Goal: Transaction & Acquisition: Purchase product/service

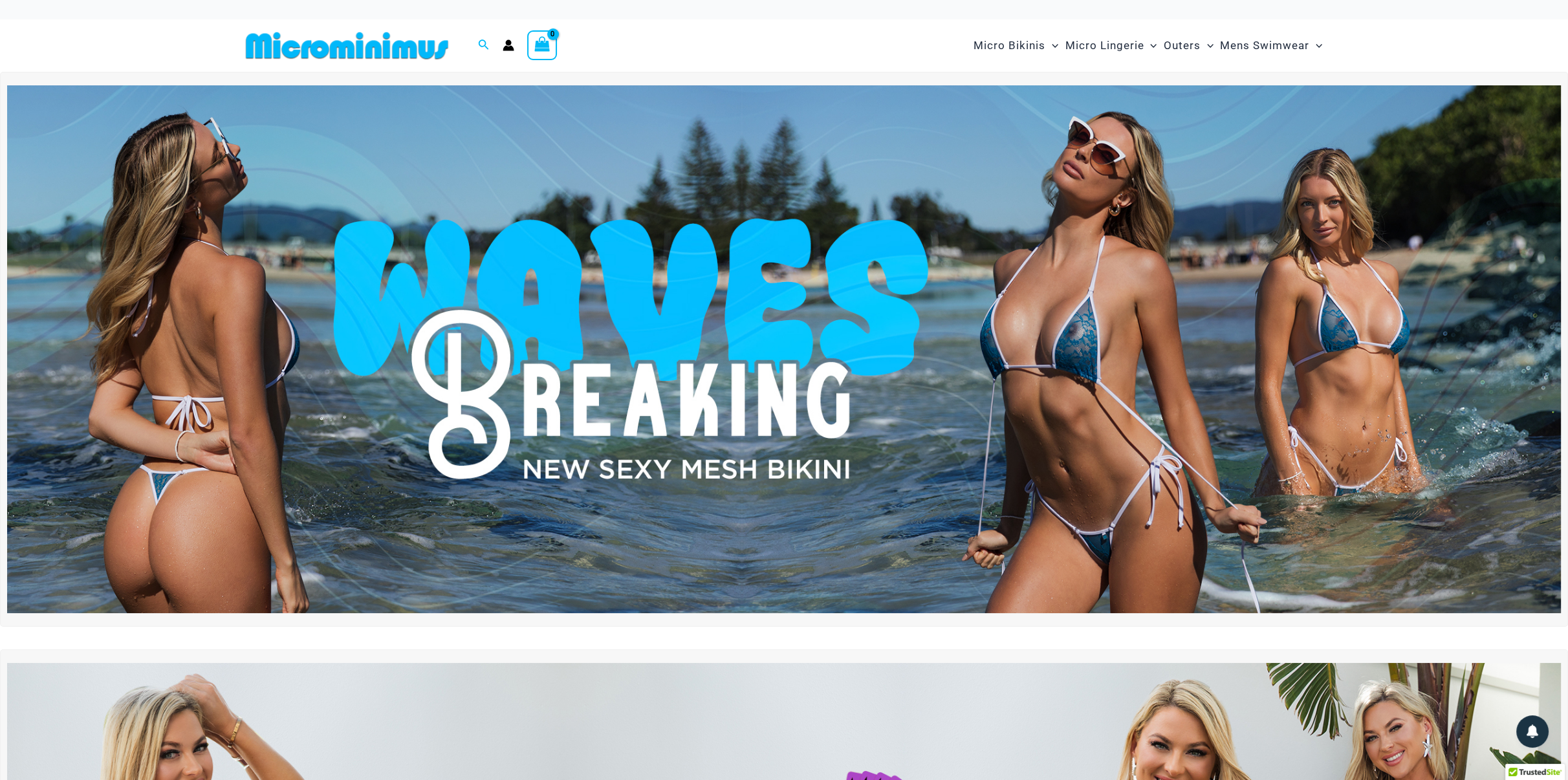
type input "**********"
click at [952, 403] on img at bounding box center [784, 350] width 1554 height 528
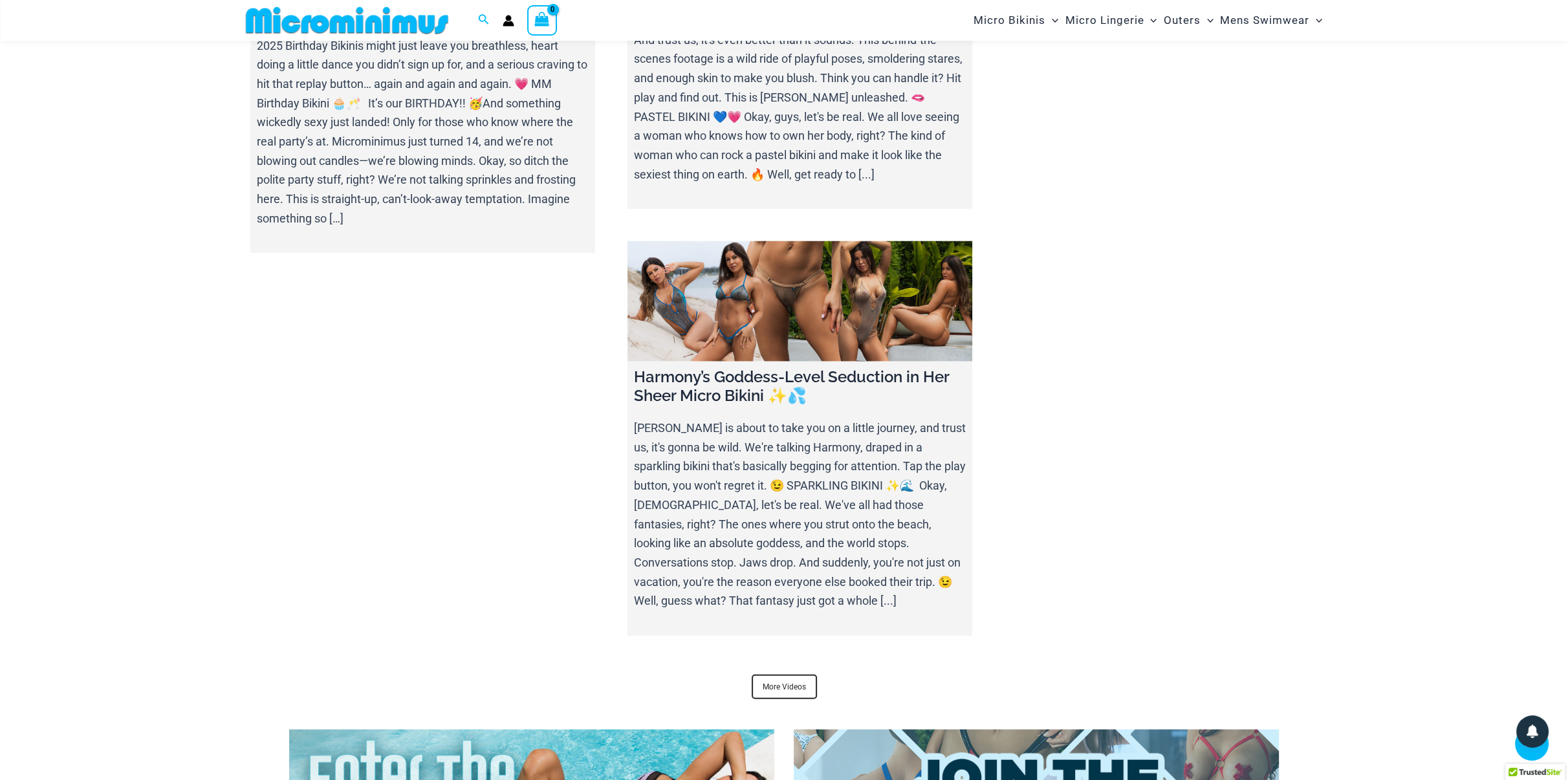
scroll to position [5534, 0]
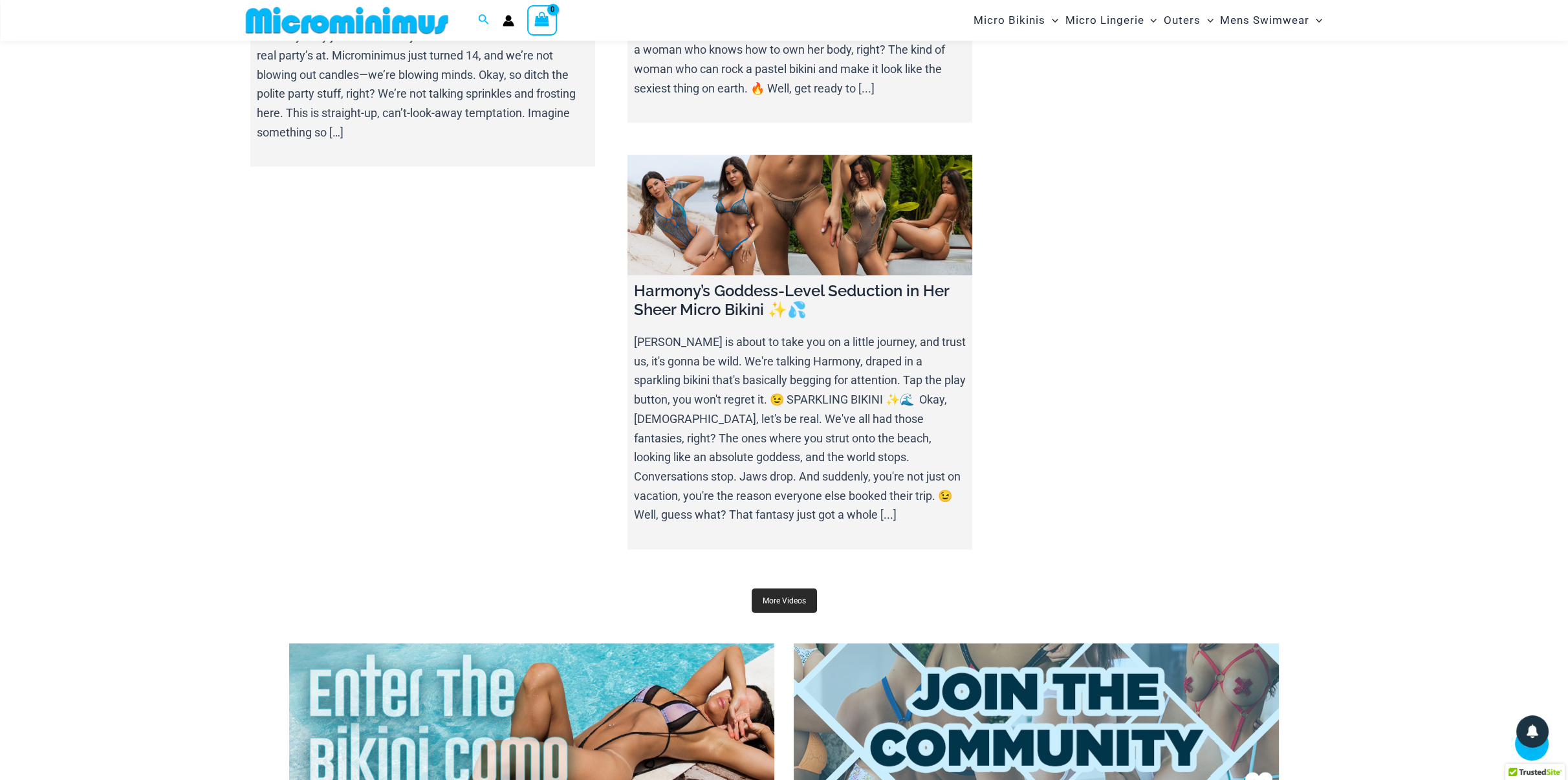
click at [781, 589] on link "More Videos" at bounding box center [784, 601] width 65 height 25
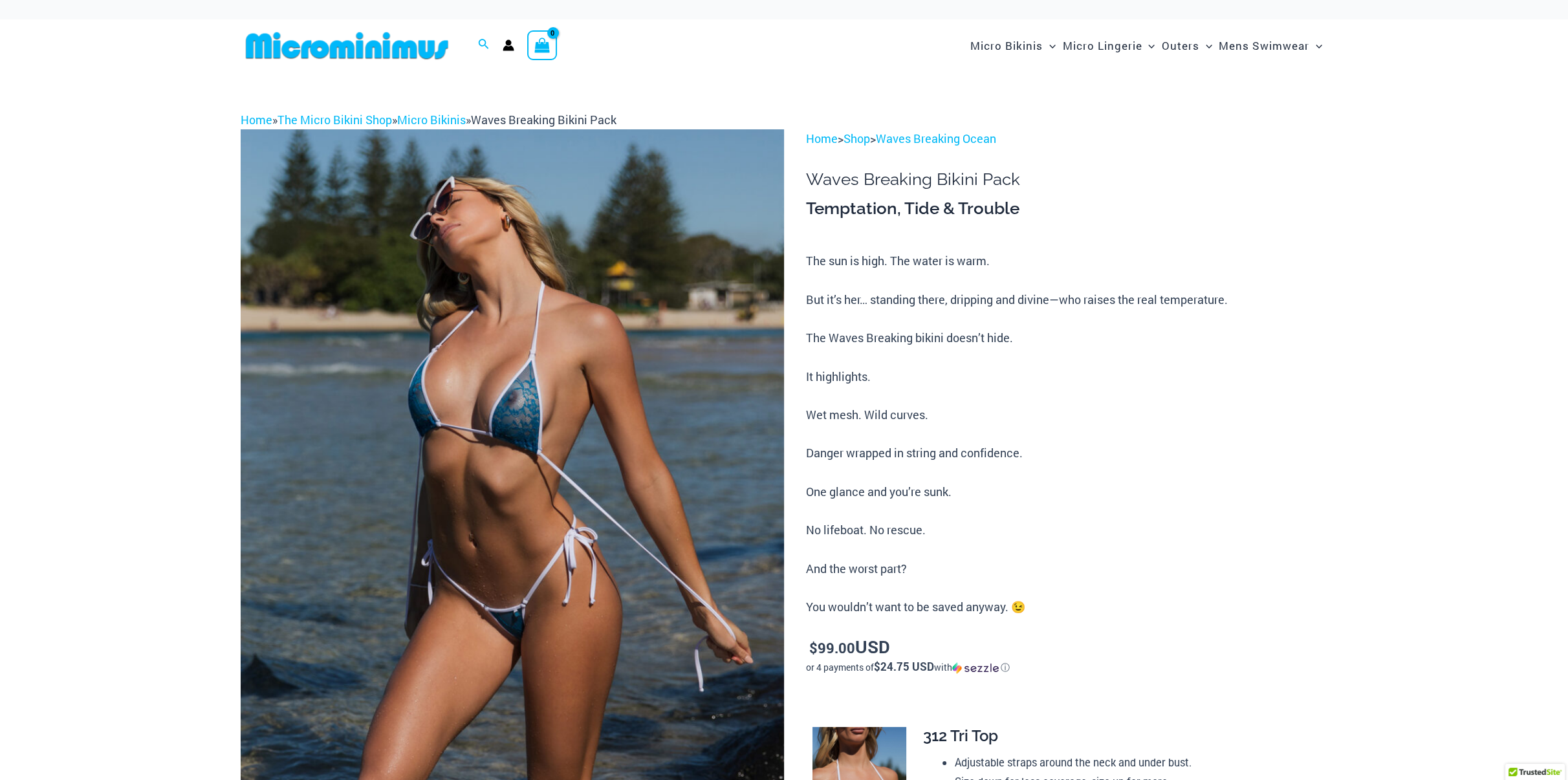
type input "**********"
click at [485, 430] on img at bounding box center [512, 536] width 543 height 815
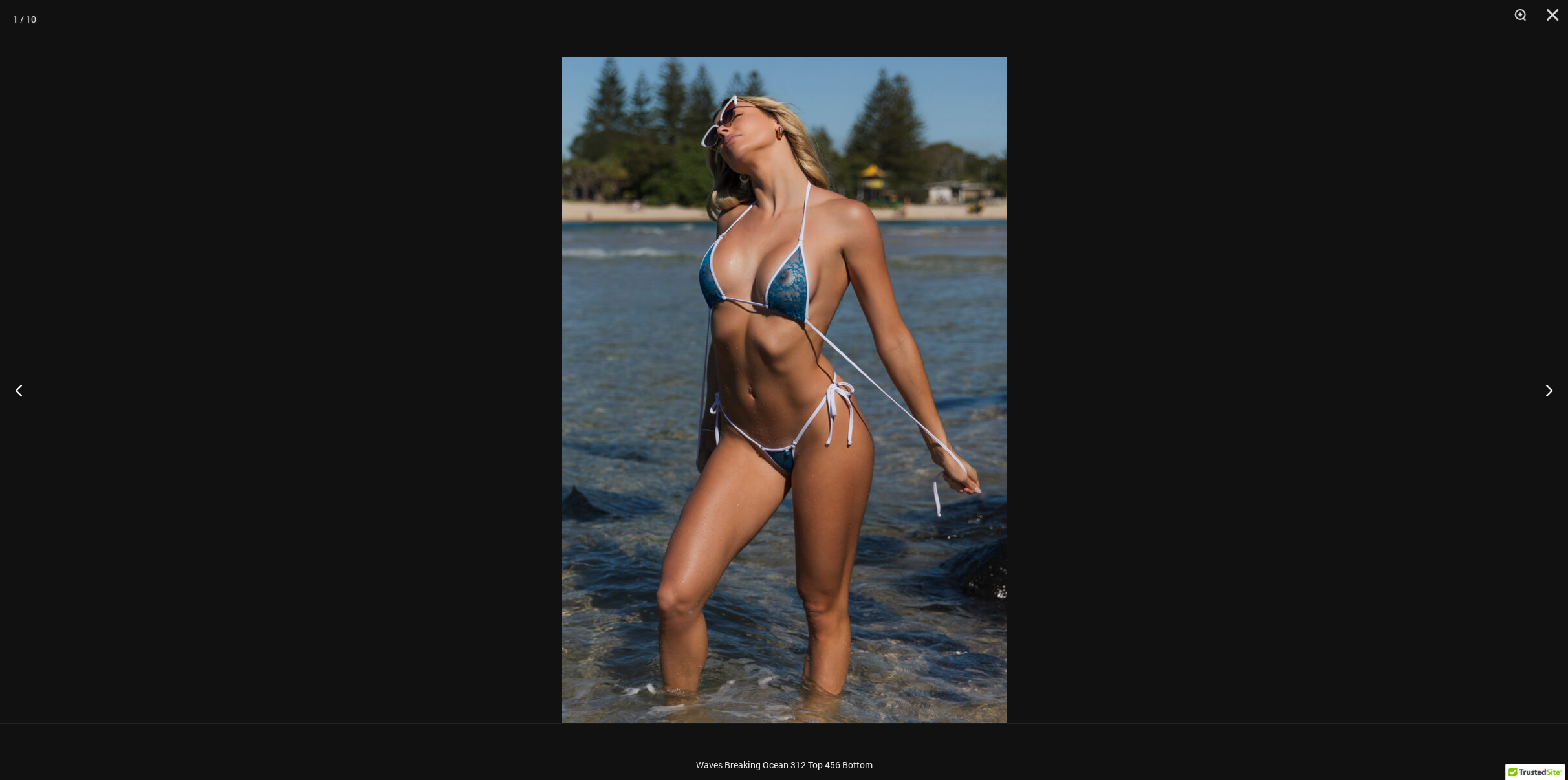
click at [1323, 430] on div at bounding box center [784, 390] width 1568 height 780
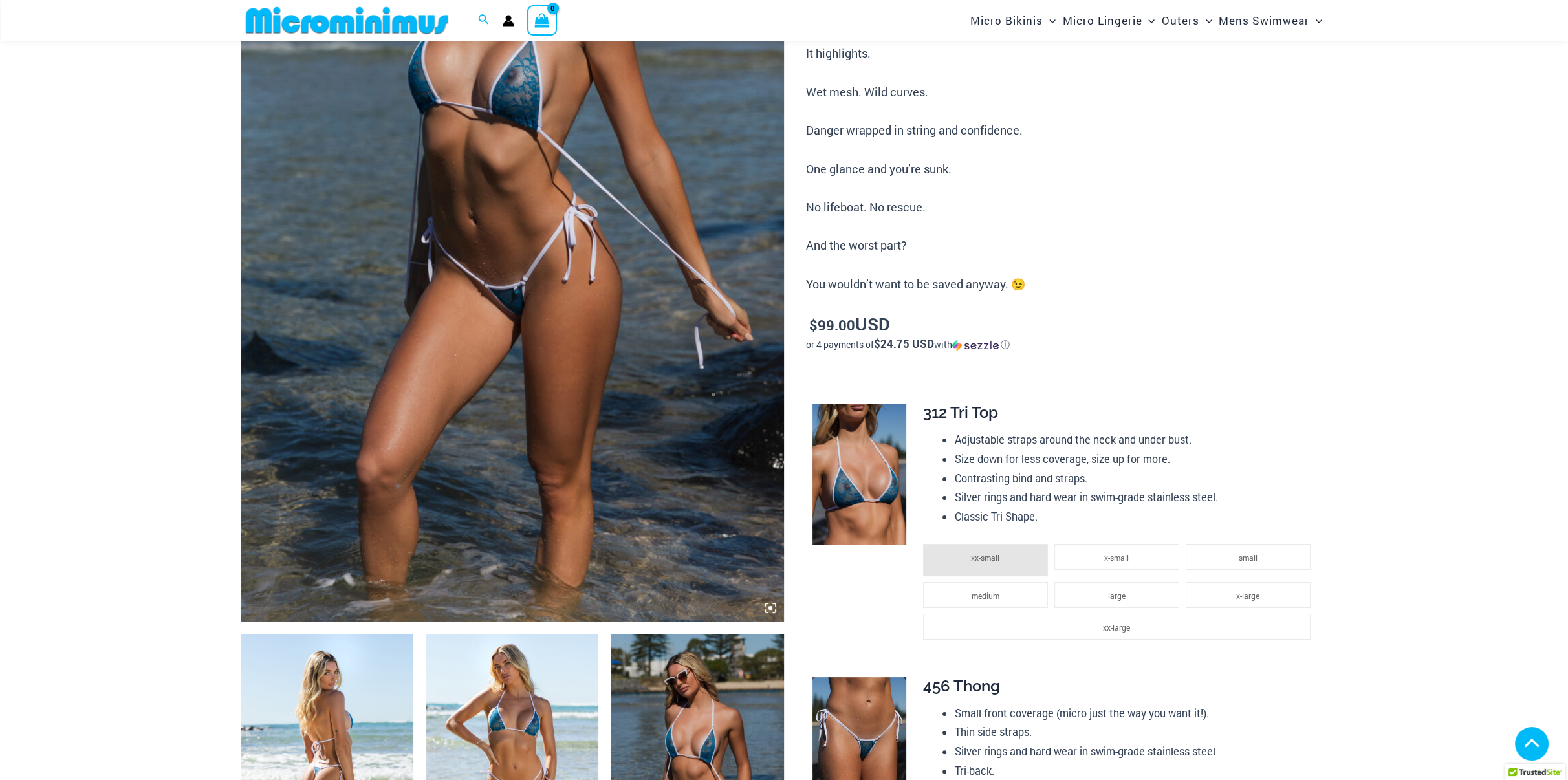
scroll to position [313, 0]
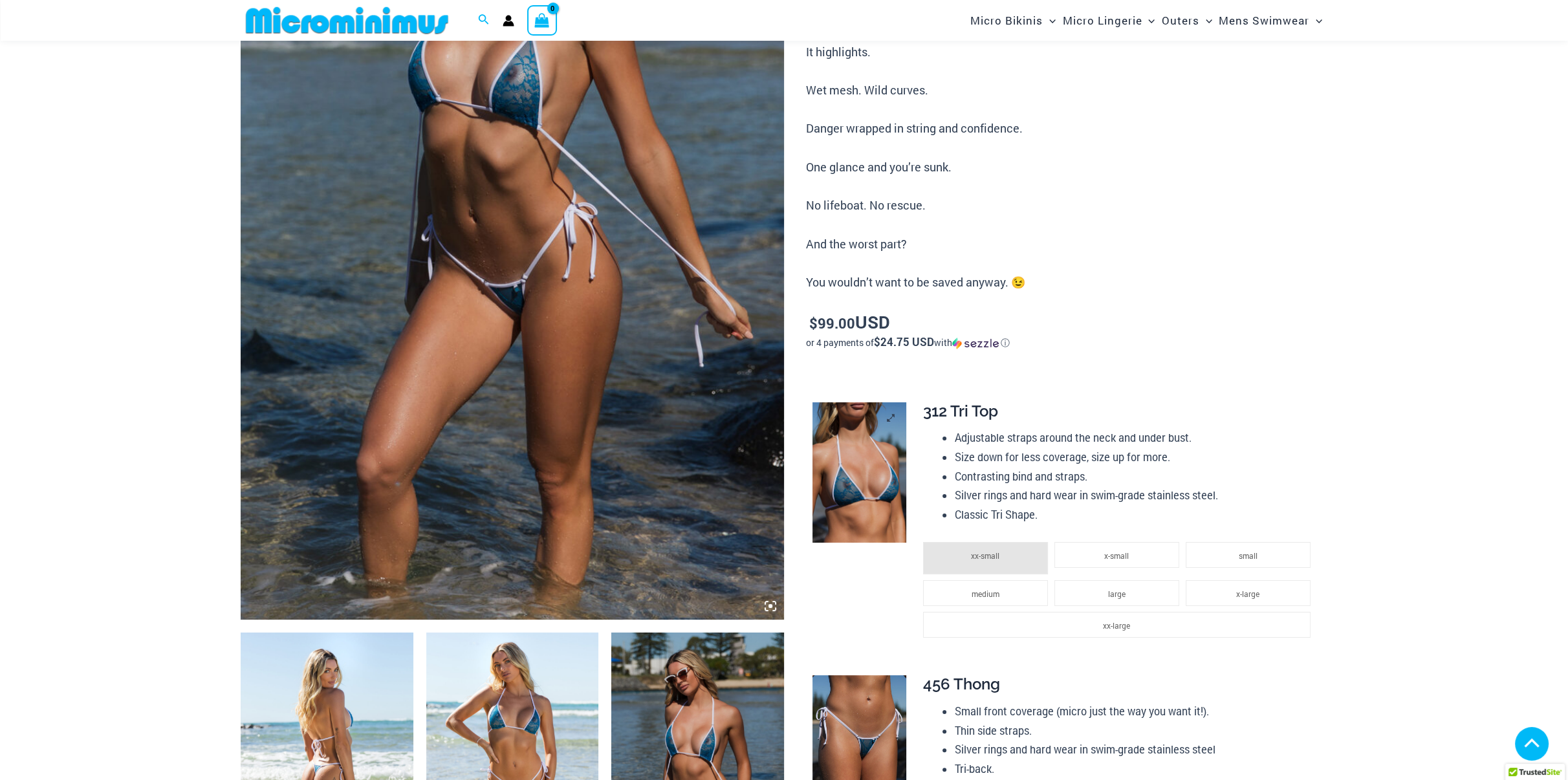
click at [859, 477] on img at bounding box center [859, 472] width 94 height 141
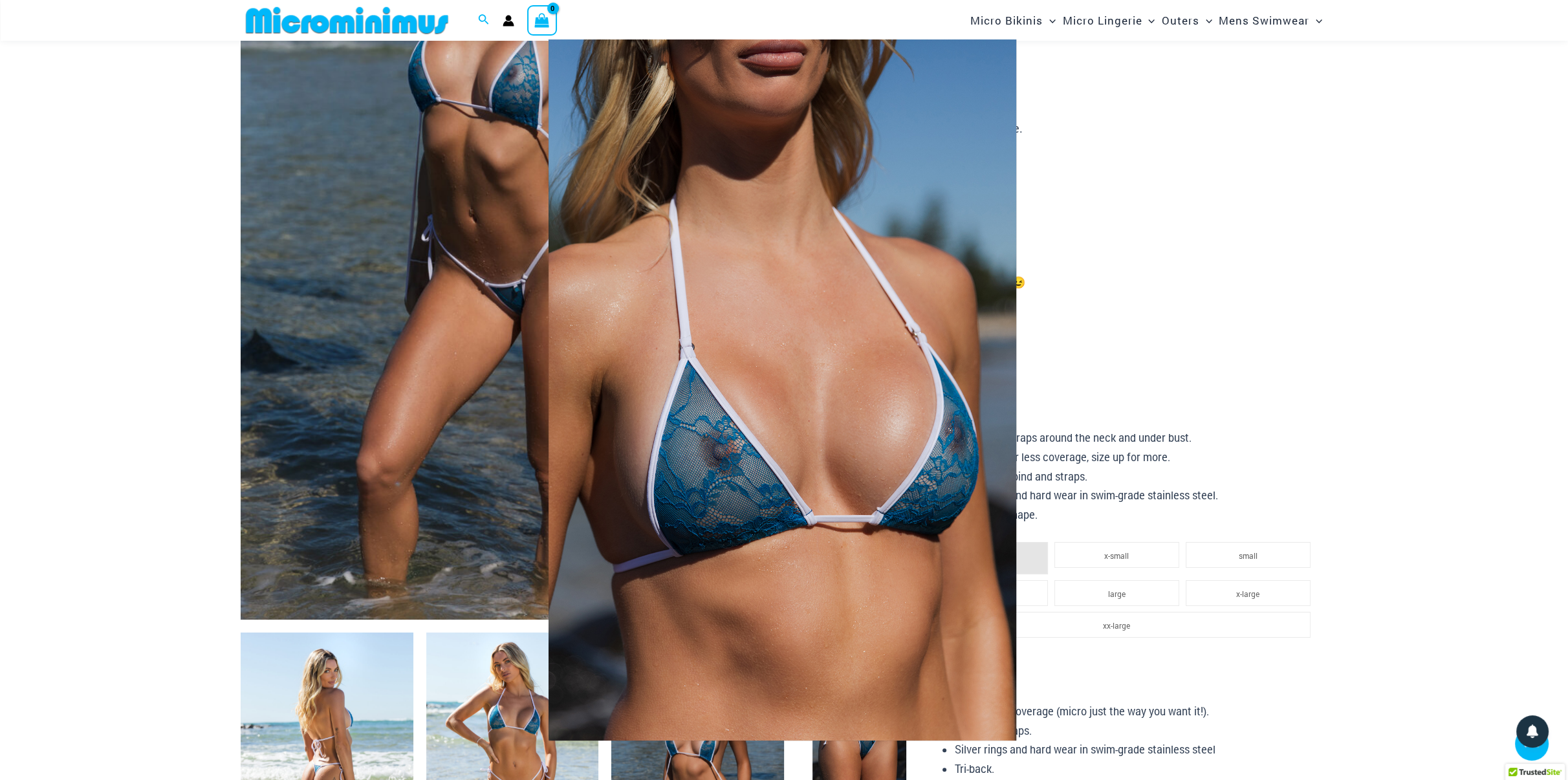
click at [1353, 425] on div at bounding box center [784, 390] width 1568 height 780
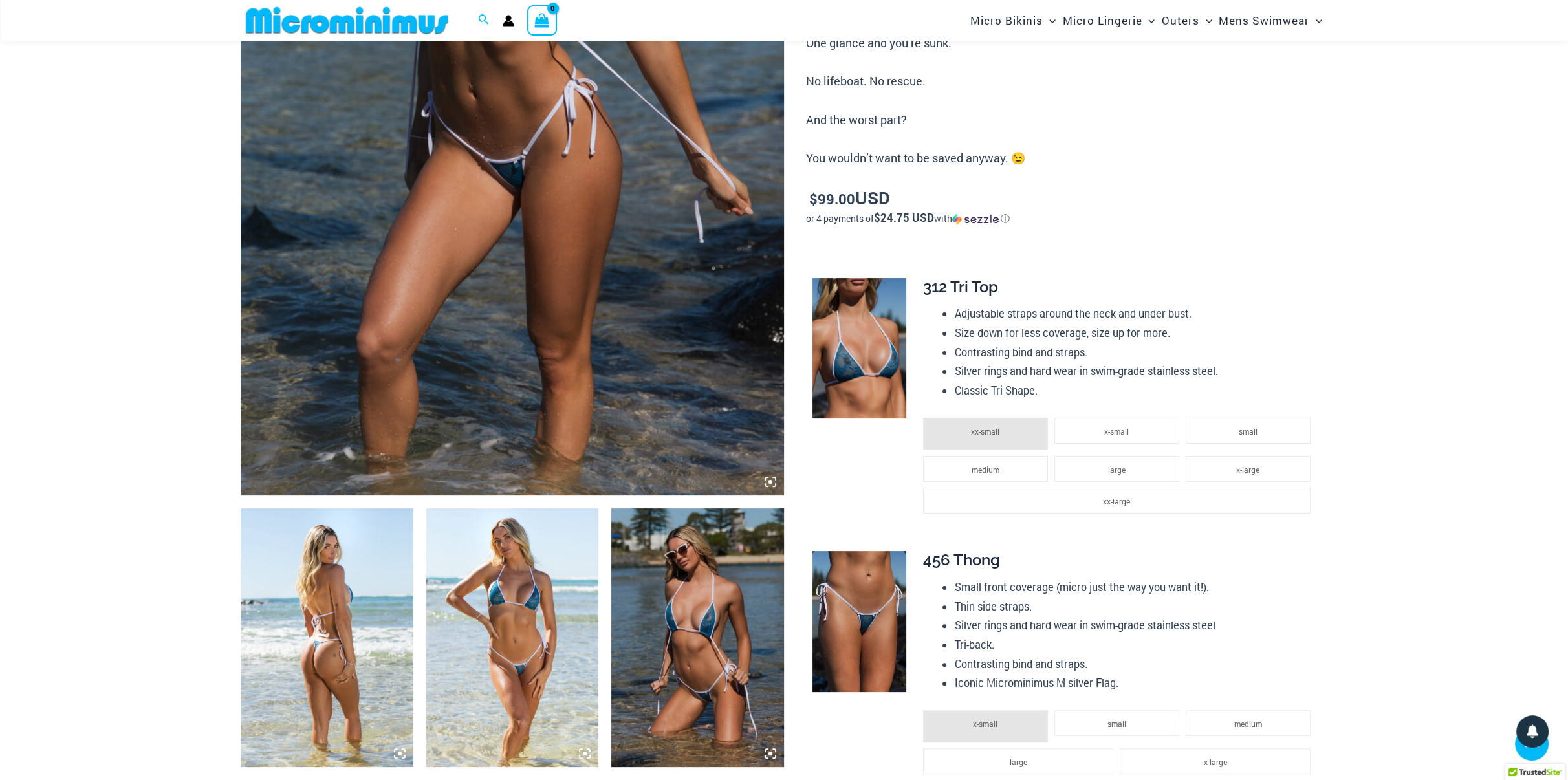
scroll to position [378, 0]
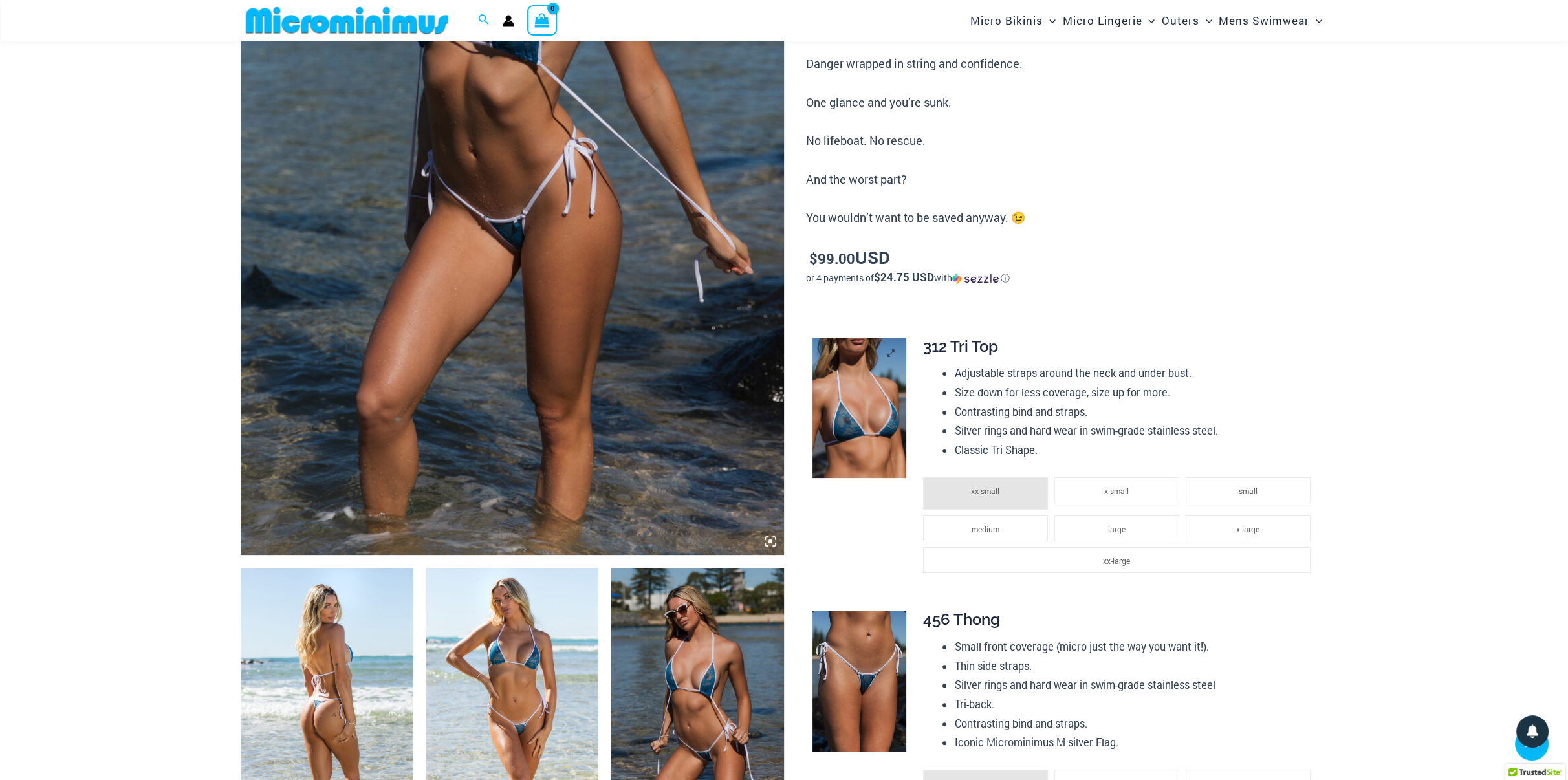
click at [865, 410] on img at bounding box center [859, 407] width 94 height 141
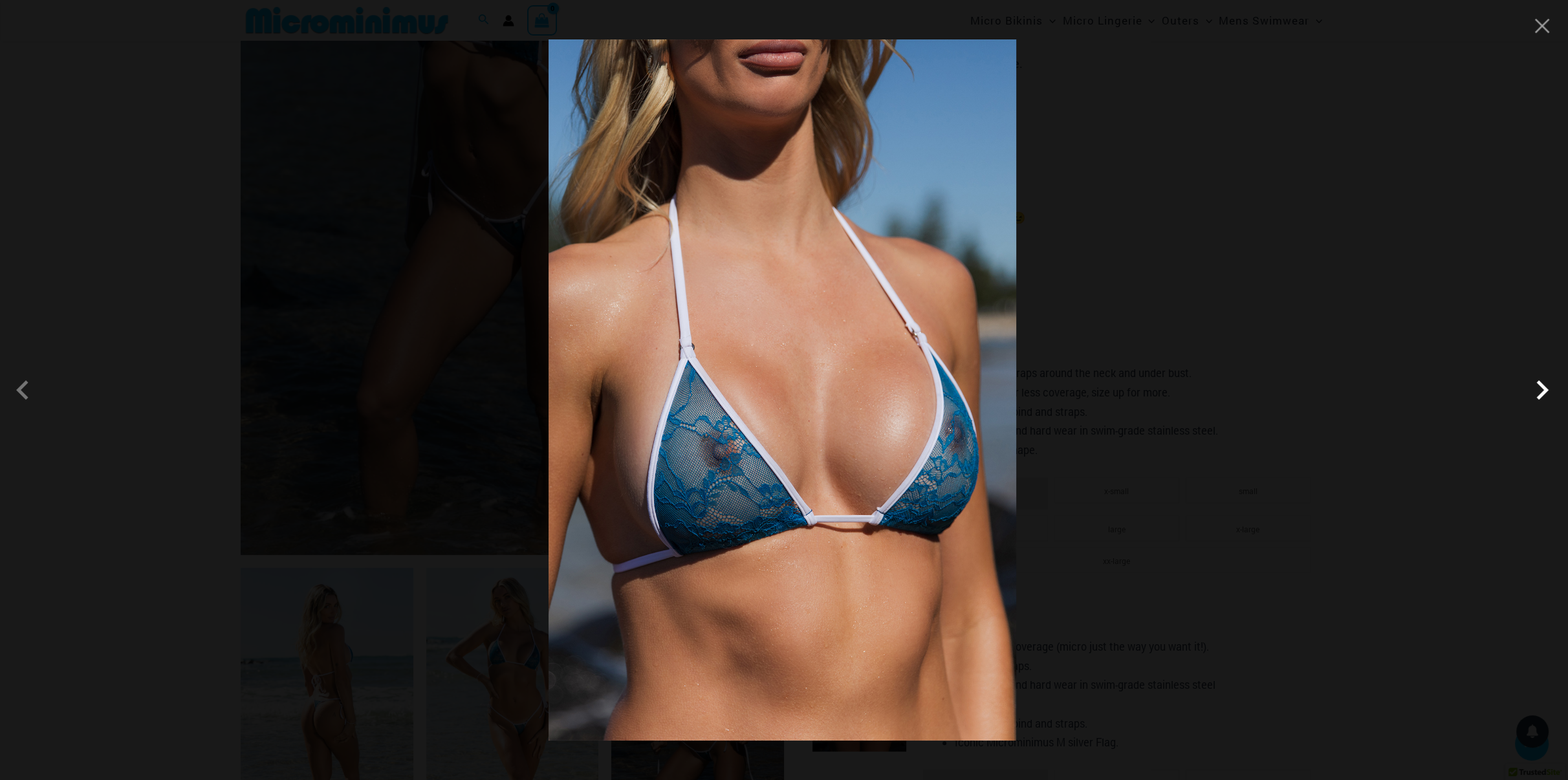
click at [1542, 401] on span at bounding box center [1541, 390] width 39 height 39
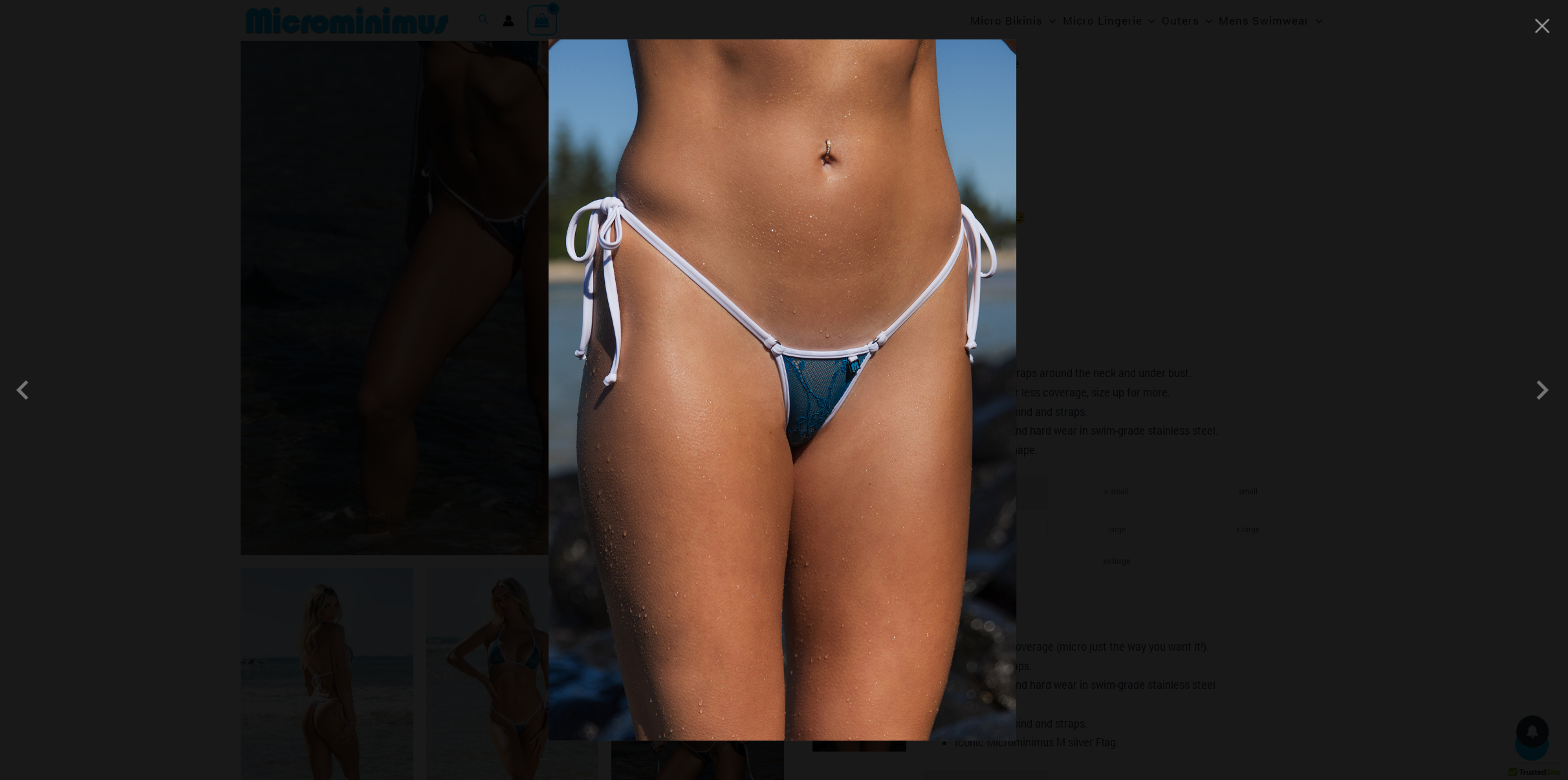
click at [784, 338] on img at bounding box center [783, 390] width 468 height 701
click at [1222, 291] on div at bounding box center [784, 390] width 1568 height 780
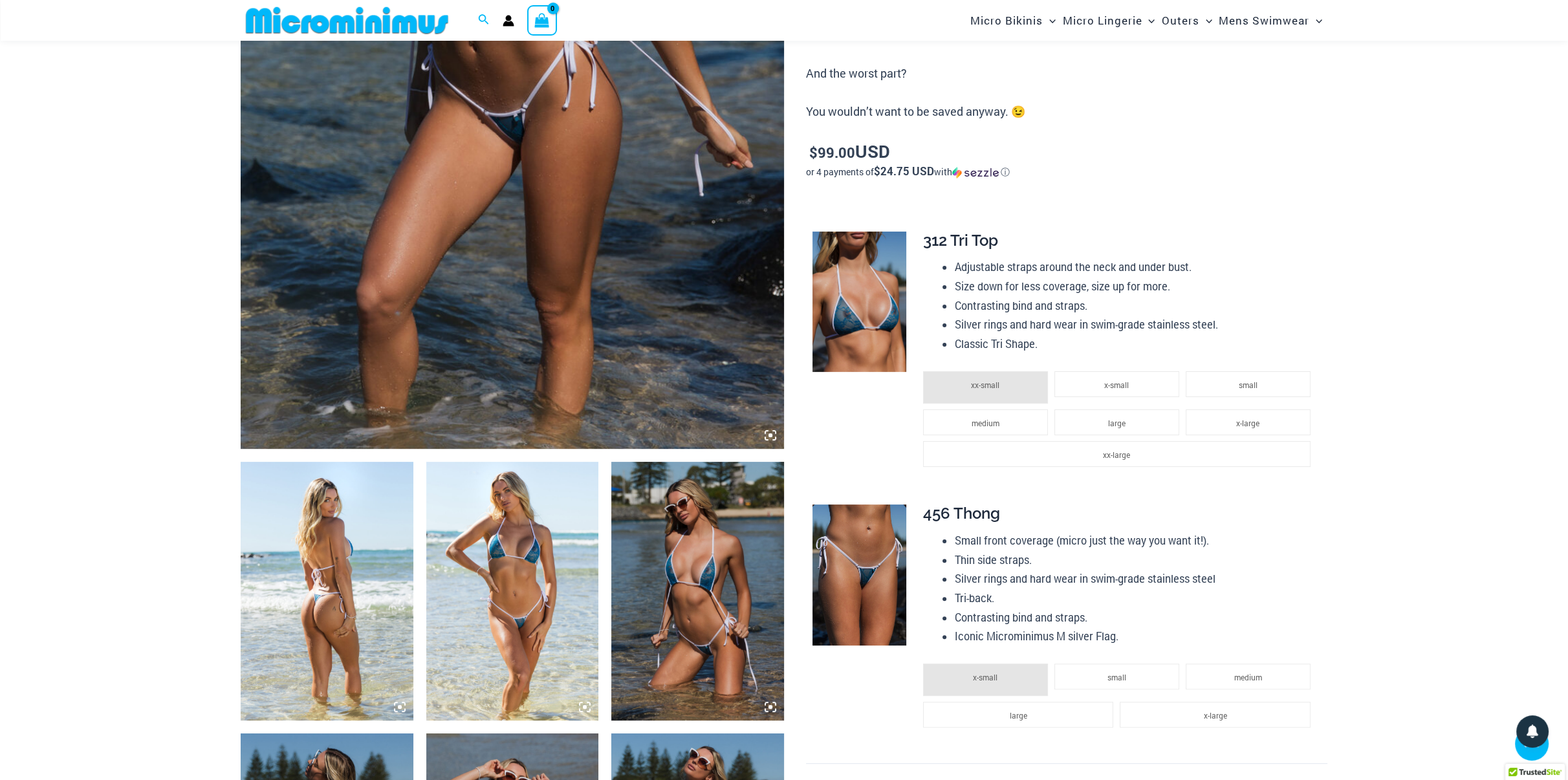
scroll to position [636, 0]
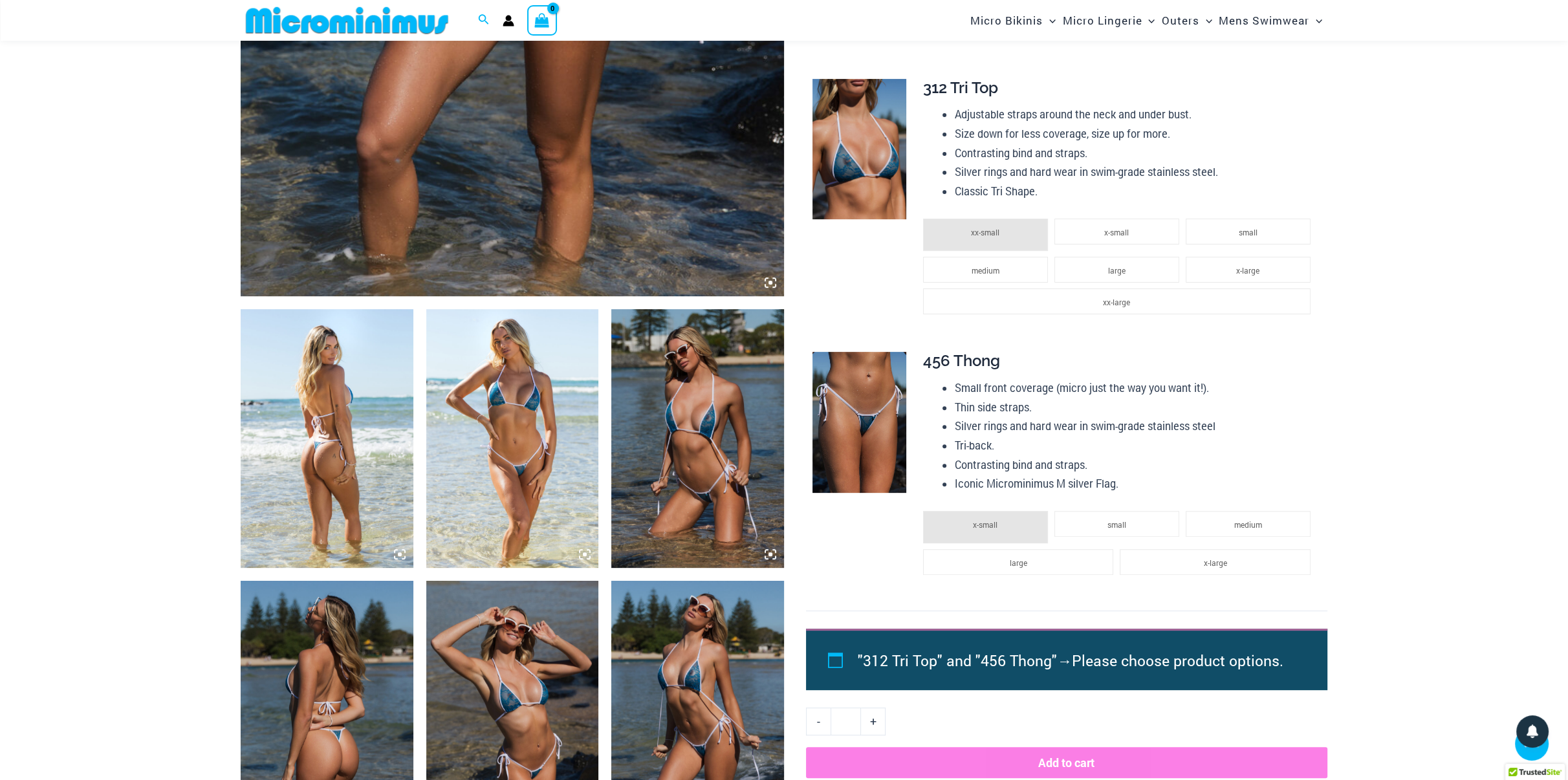
click at [502, 427] on img at bounding box center [512, 438] width 172 height 259
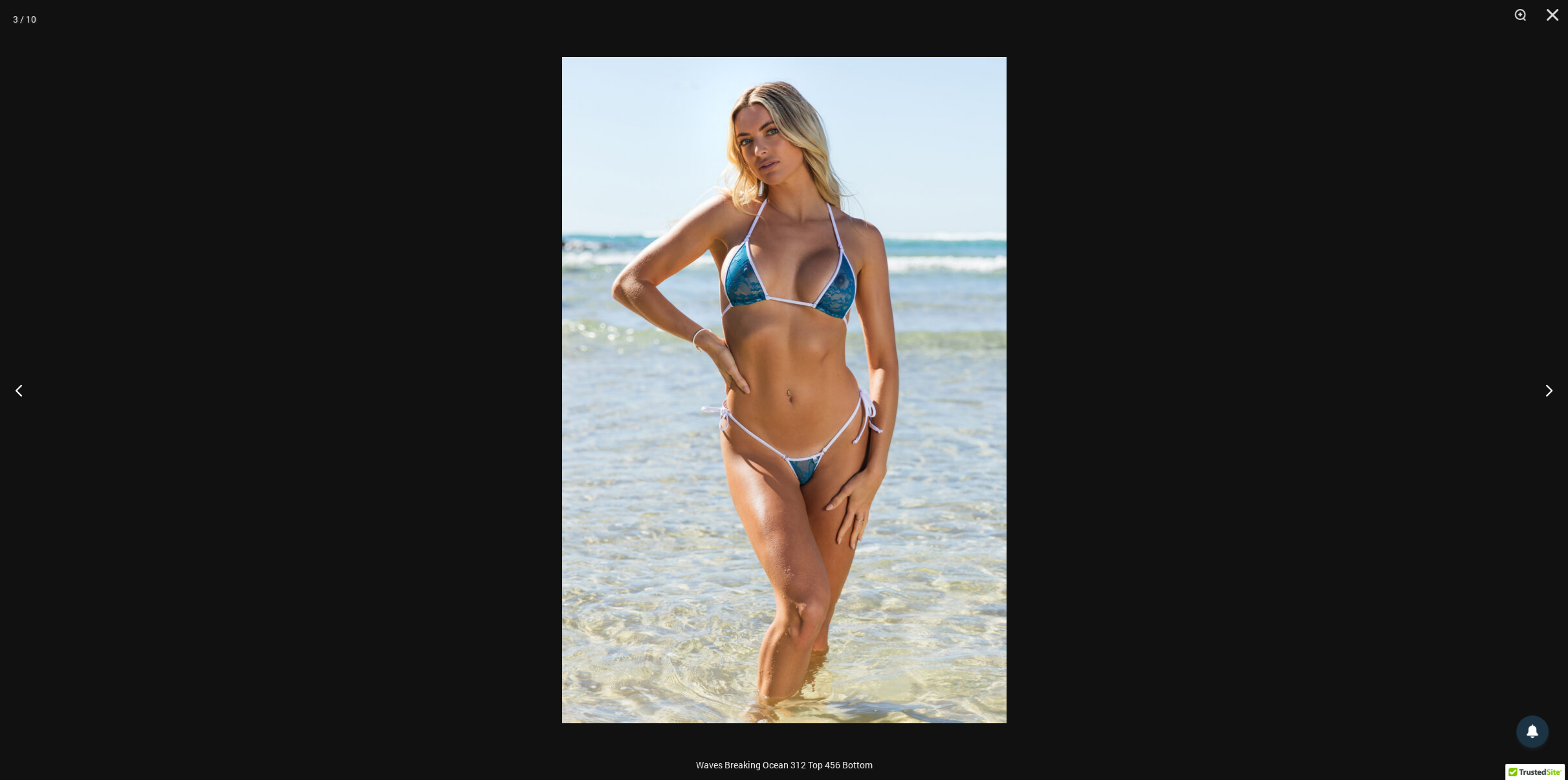
click at [1171, 410] on div at bounding box center [784, 390] width 1568 height 780
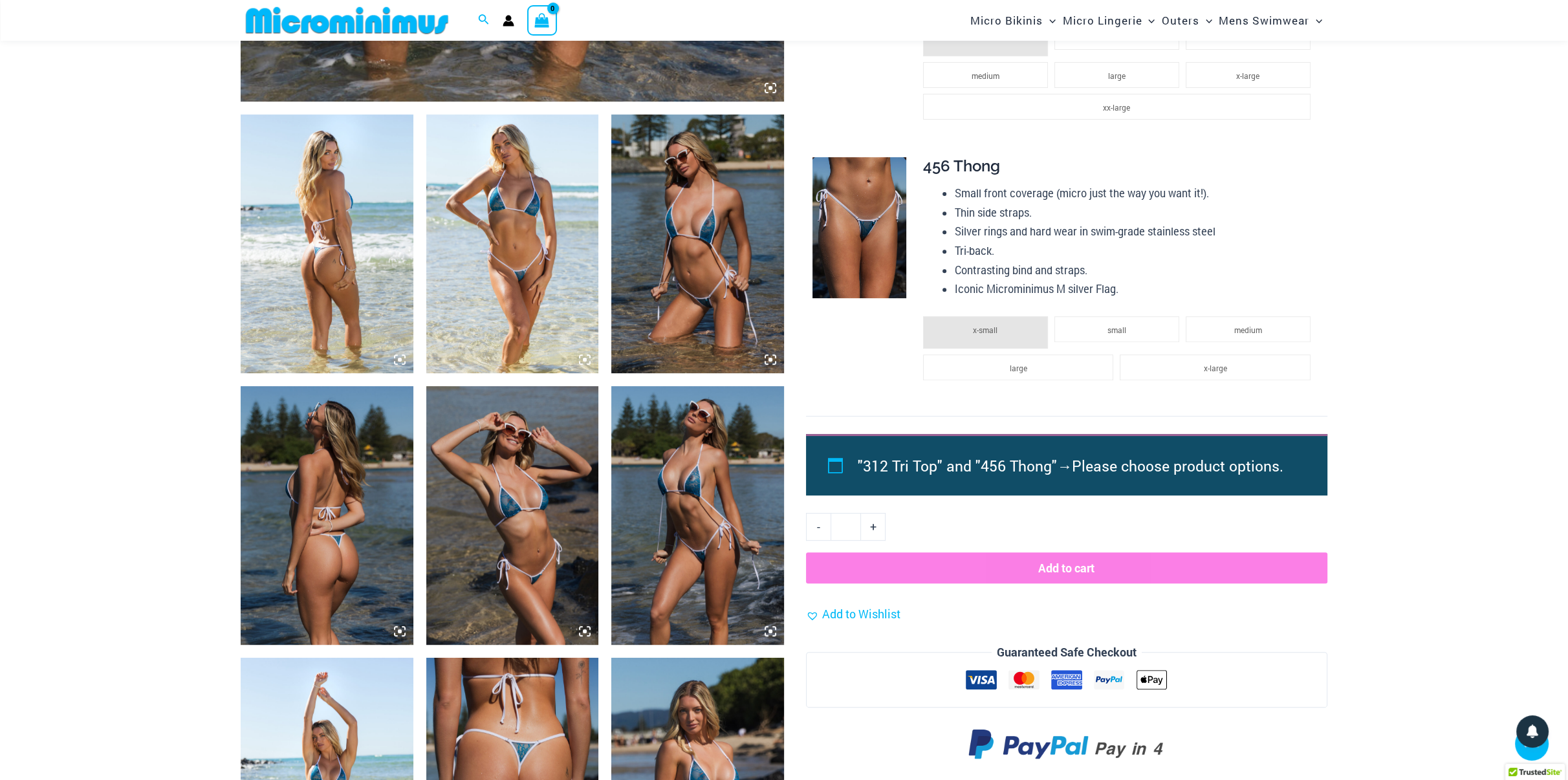
scroll to position [830, 0]
click at [511, 265] on img at bounding box center [512, 244] width 172 height 259
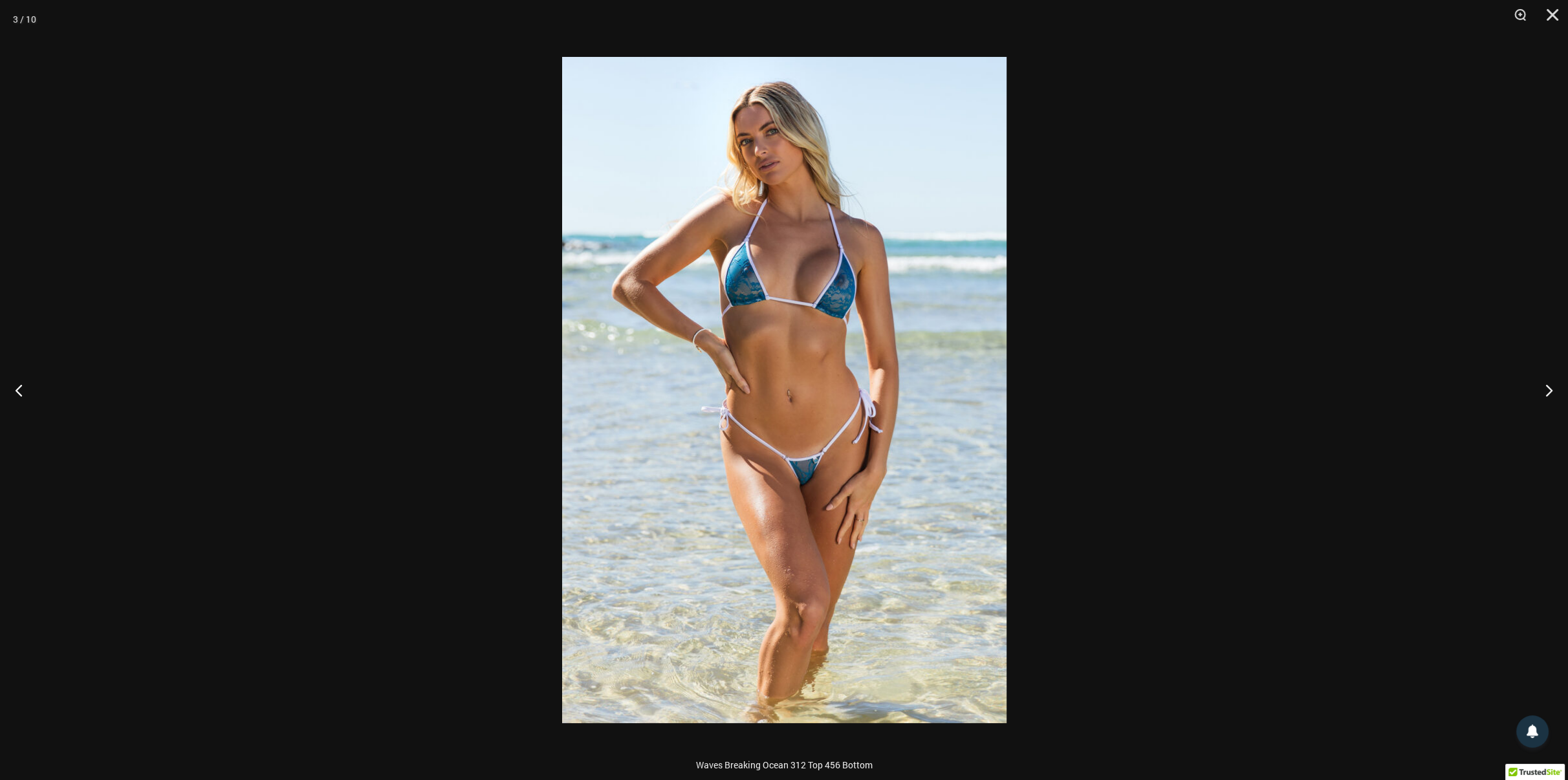
click at [1226, 346] on div at bounding box center [784, 390] width 1568 height 780
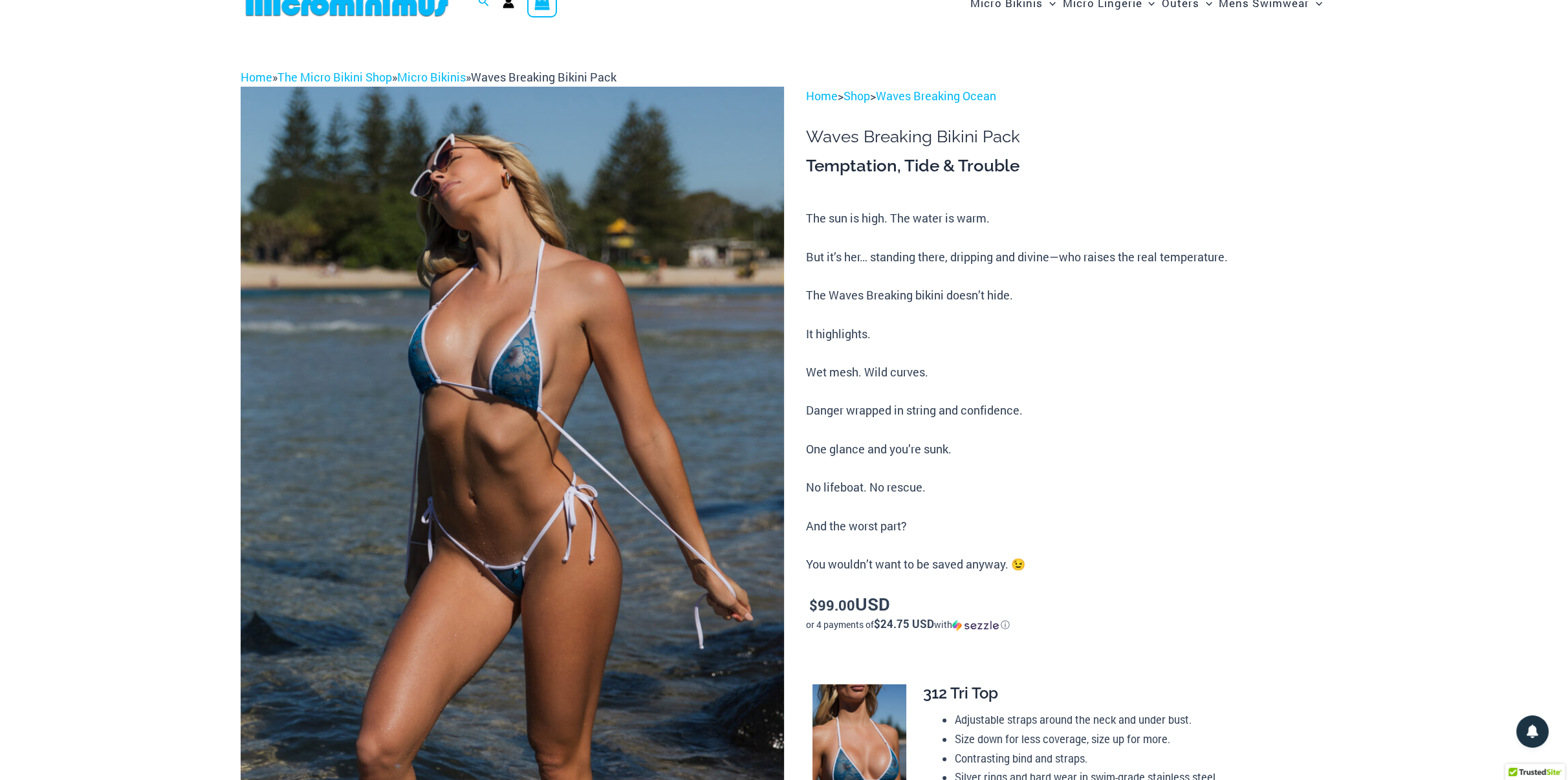
scroll to position [0, 0]
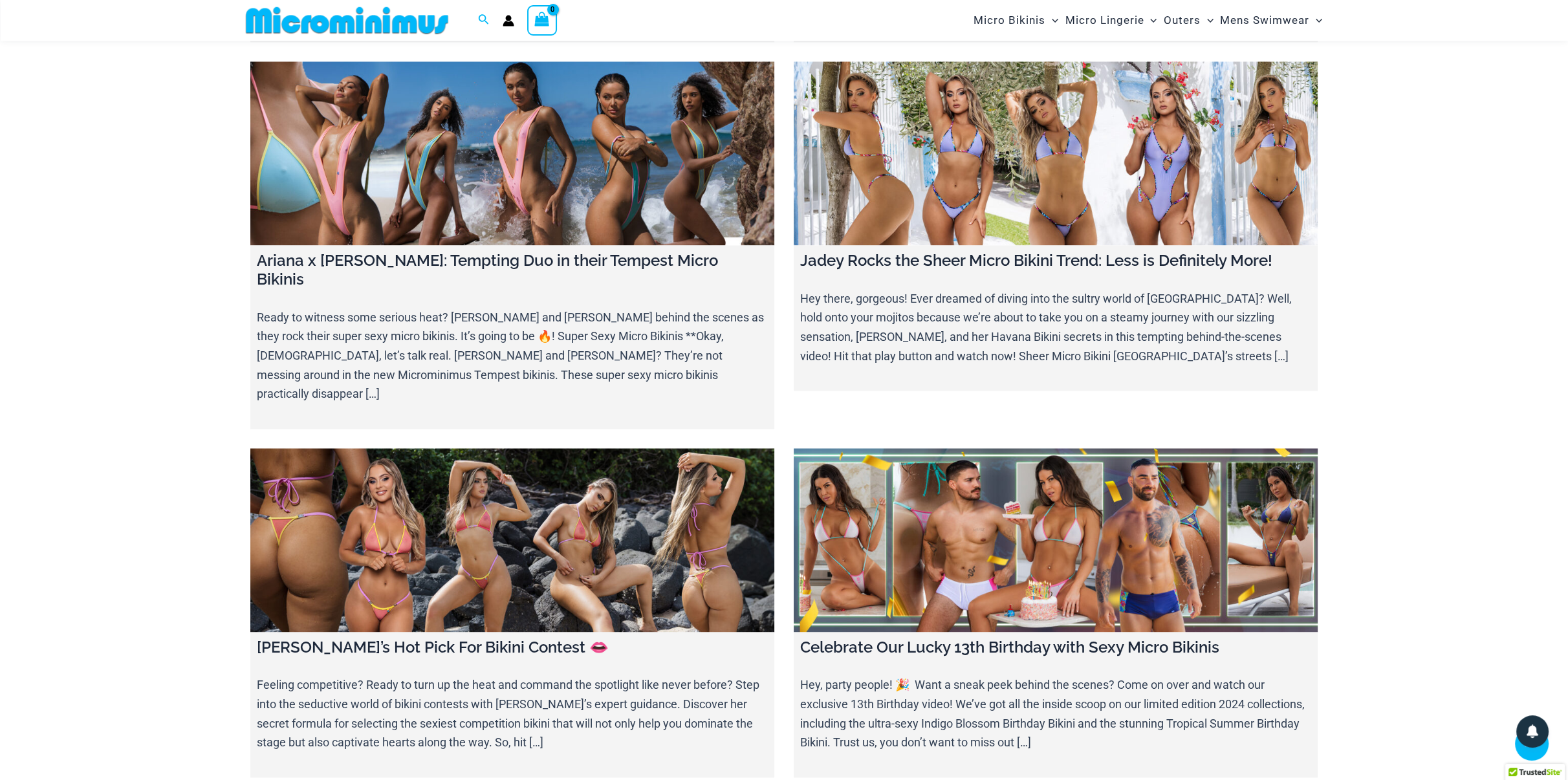
scroll to position [3352, 0]
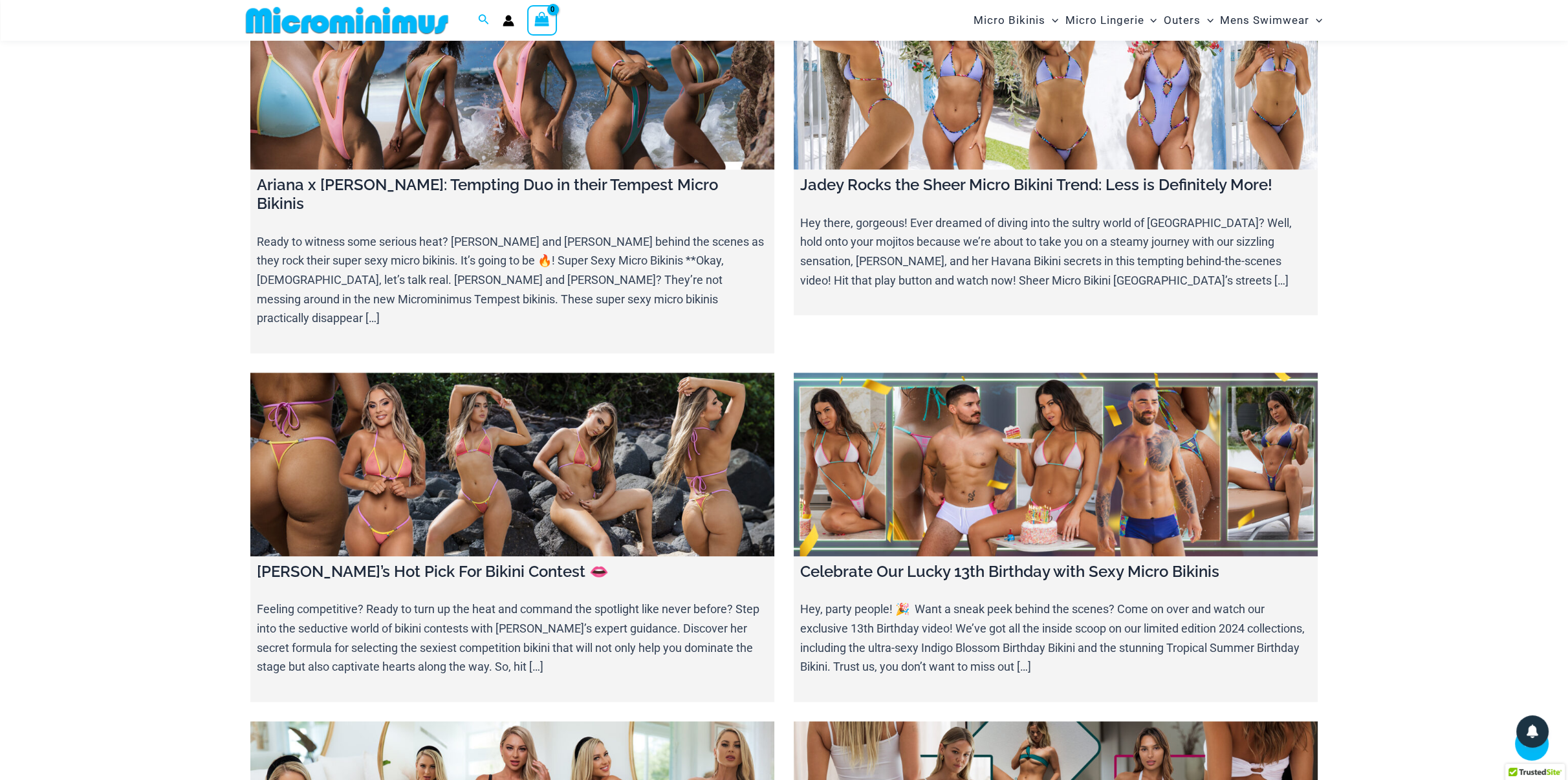
type input "**********"
click at [543, 415] on link at bounding box center [512, 464] width 524 height 184
